Goal: Entertainment & Leisure: Consume media (video, audio)

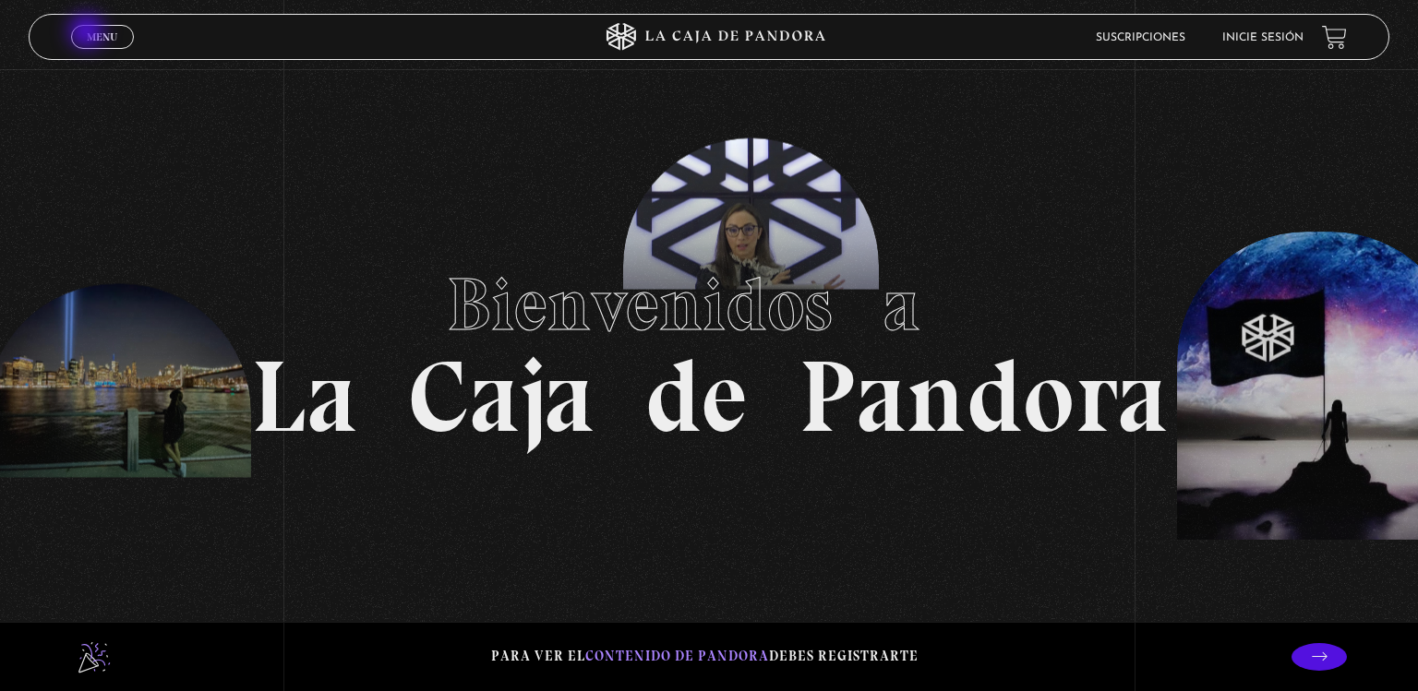
click at [89, 33] on span "Menu" at bounding box center [102, 36] width 30 height 11
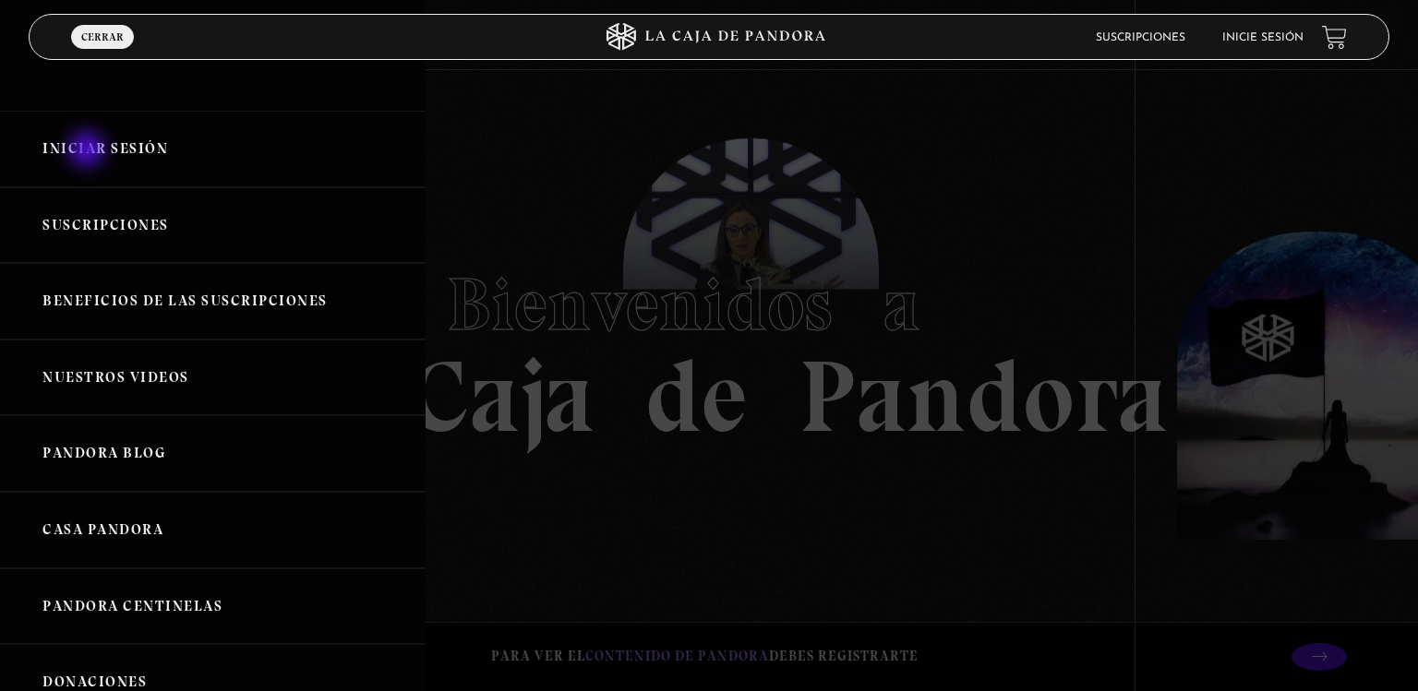
click at [89, 151] on link "Iniciar Sesión" at bounding box center [213, 149] width 426 height 77
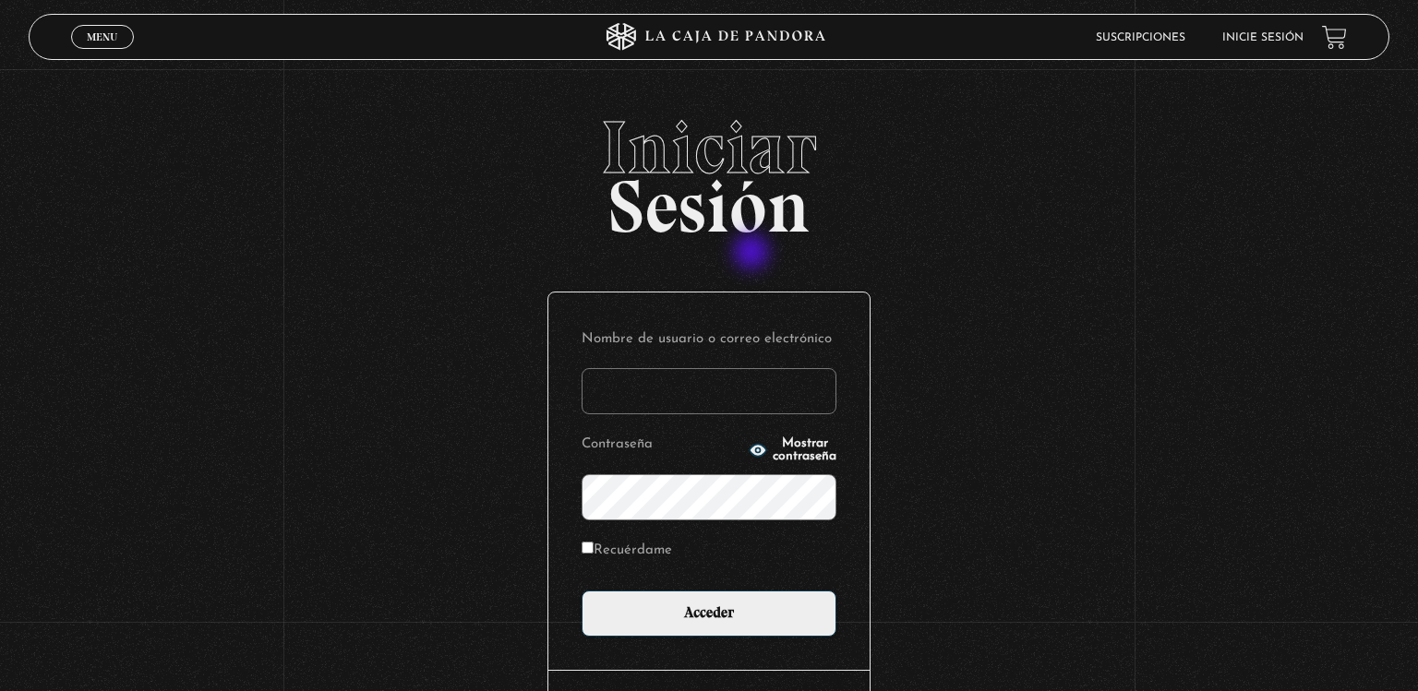
type input "crisava1973@gmail.com"
click at [581, 591] on input "Acceder" at bounding box center [708, 614] width 255 height 46
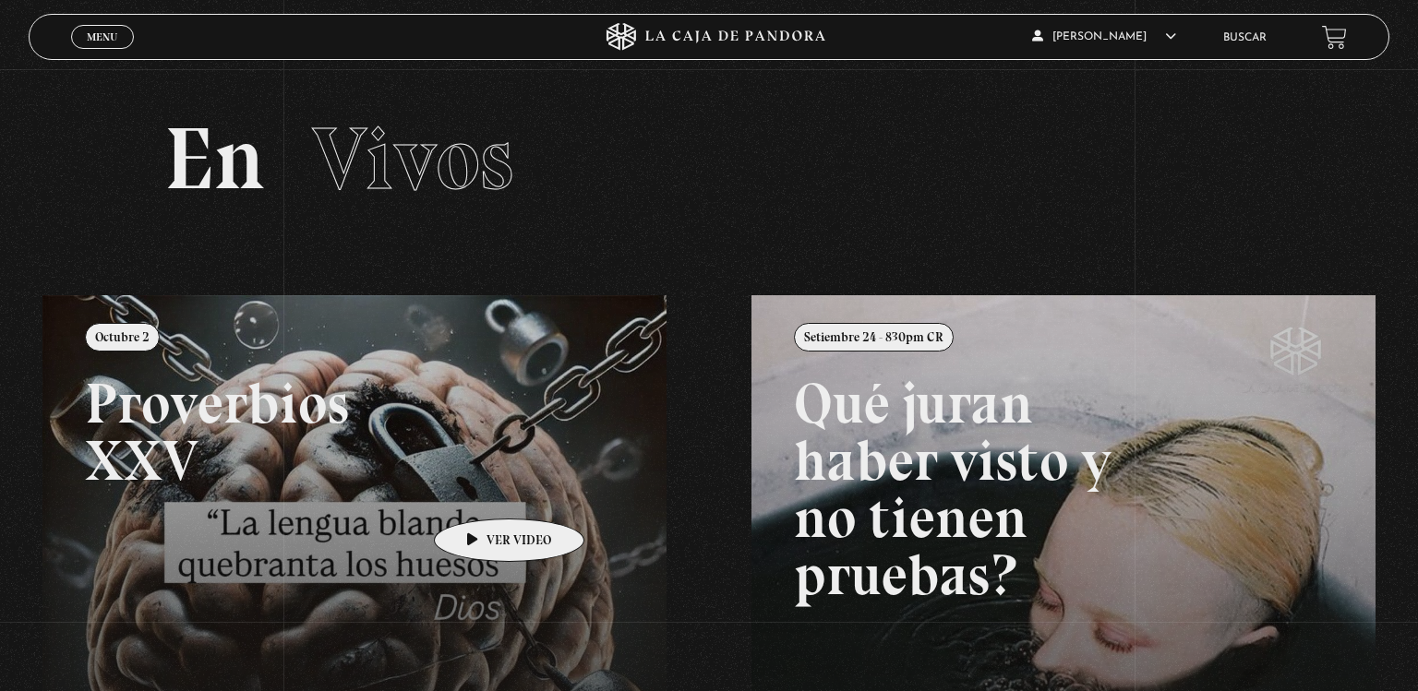
click at [480, 491] on link at bounding box center [751, 640] width 1418 height 691
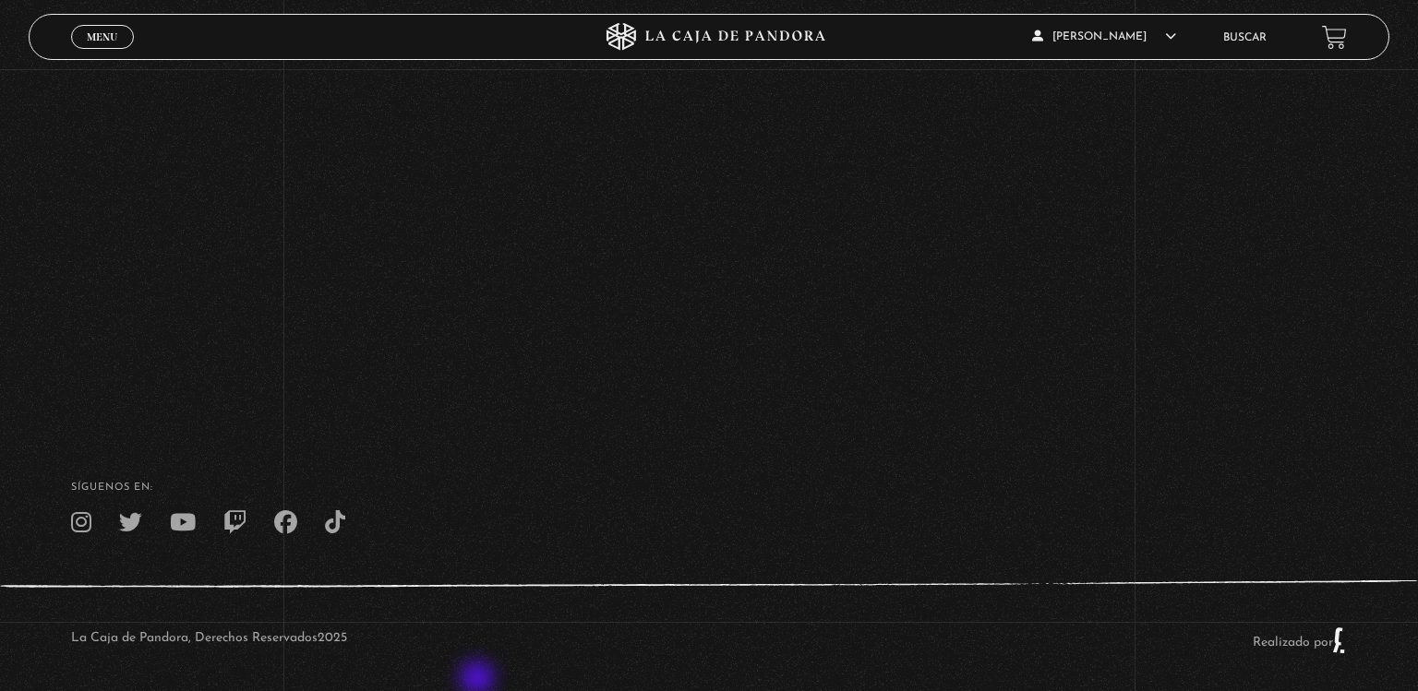
scroll to position [382, 0]
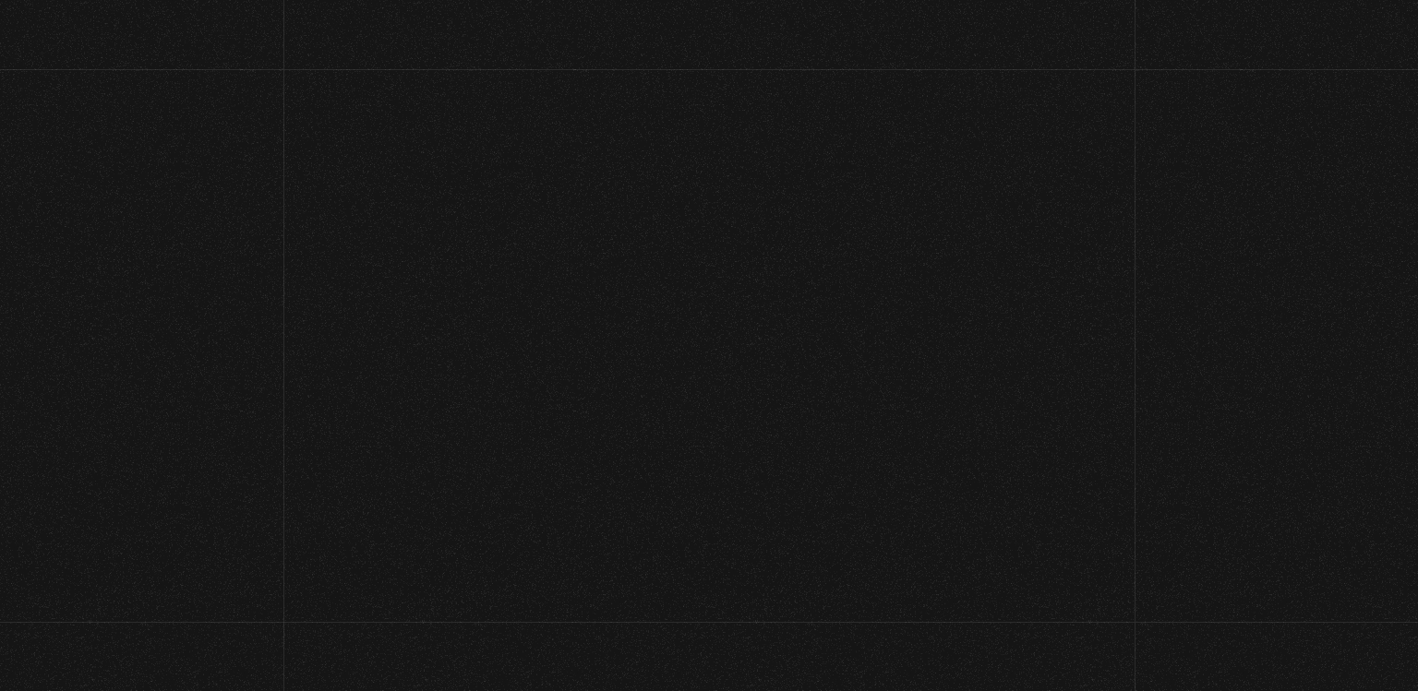
scroll to position [382, 0]
